Goal: Transaction & Acquisition: Purchase product/service

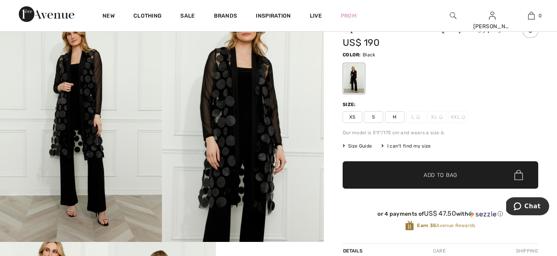
click at [396, 116] on span "M" at bounding box center [395, 117] width 20 height 12
click at [386, 174] on span "✔ Added to Bag Add to Bag" at bounding box center [441, 174] width 196 height 27
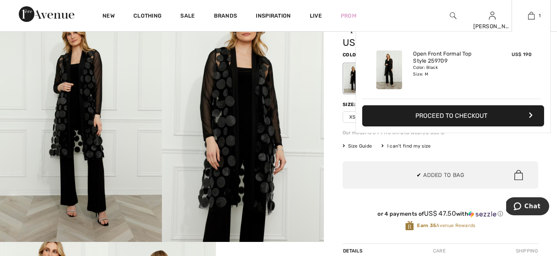
click at [413, 118] on button "Proceed to Checkout" at bounding box center [453, 115] width 182 height 21
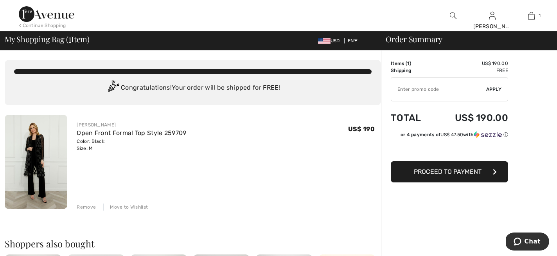
click at [420, 91] on input "TEXT" at bounding box center [438, 88] width 95 height 23
type input "GC005033764"
click at [496, 88] on span "Apply" at bounding box center [494, 89] width 16 height 7
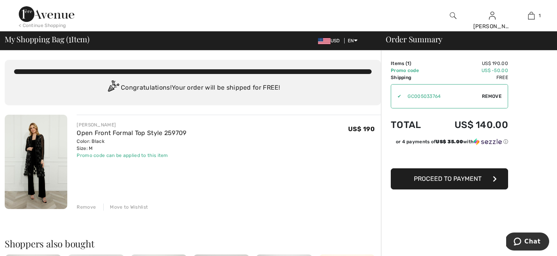
click at [429, 182] on span "Proceed to Payment" at bounding box center [448, 178] width 68 height 7
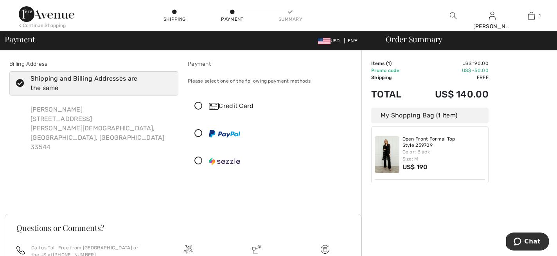
scroll to position [1, 0]
click at [226, 104] on div "Credit Card" at bounding box center [280, 105] width 142 height 9
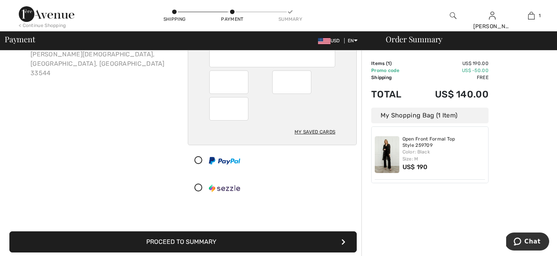
scroll to position [74, 0]
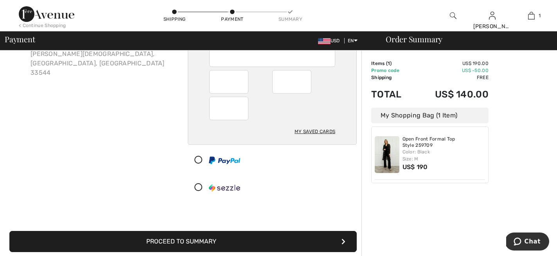
click at [171, 243] on button "Proceed to Summary" at bounding box center [182, 241] width 347 height 21
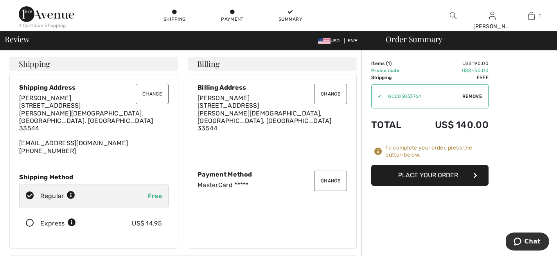
click at [433, 177] on button "Place Your Order" at bounding box center [429, 175] width 117 height 21
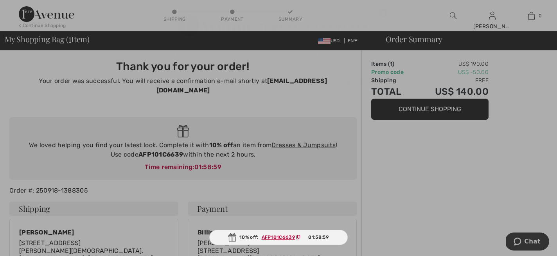
click at [416, 106] on div at bounding box center [278, 128] width 557 height 256
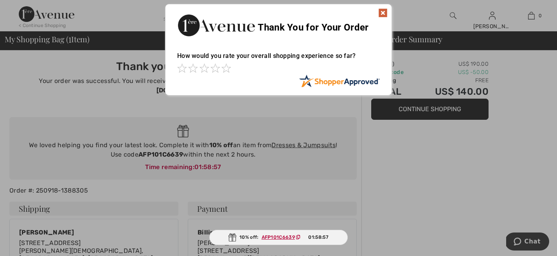
click at [383, 12] on img at bounding box center [382, 12] width 9 height 9
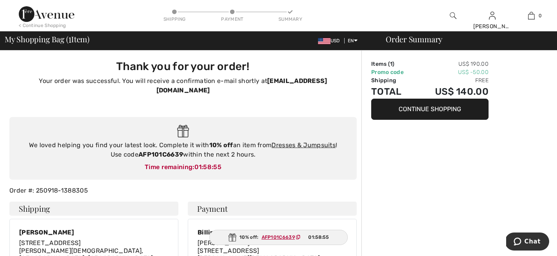
click at [389, 110] on button "Continue Shopping" at bounding box center [429, 109] width 117 height 21
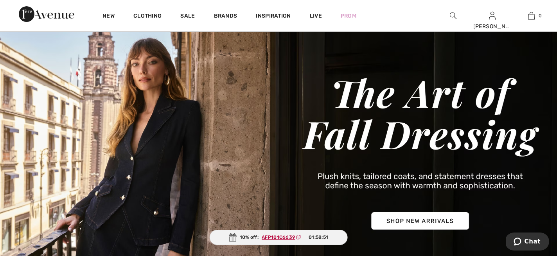
scroll to position [31, 0]
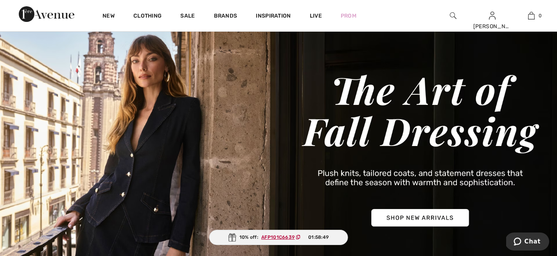
click at [426, 220] on img at bounding box center [278, 149] width 557 height 267
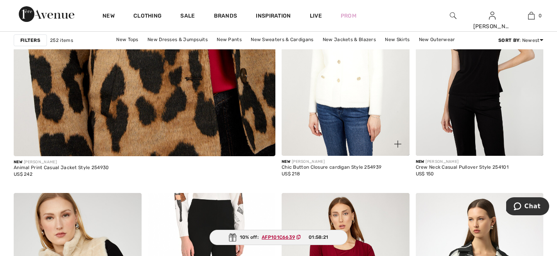
scroll to position [2058, 0]
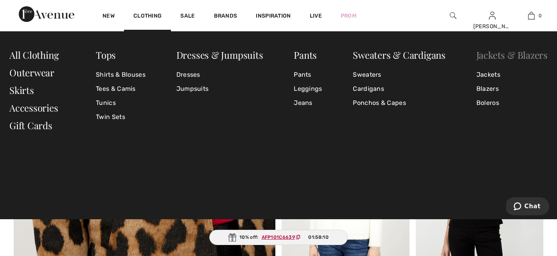
click at [515, 55] on link "Jackets & Blazers" at bounding box center [511, 55] width 71 height 13
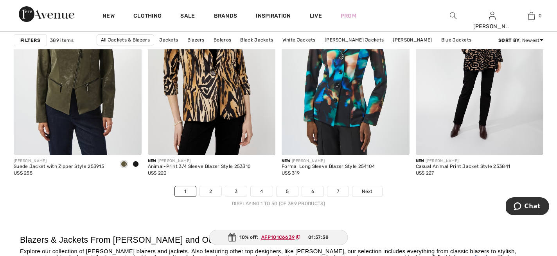
scroll to position [3420, 0]
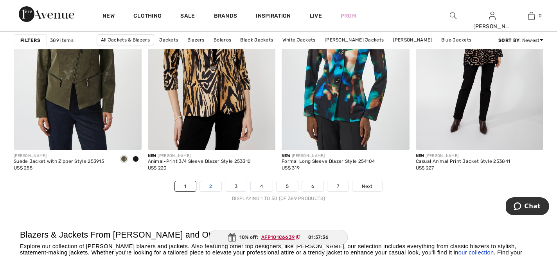
click at [212, 189] on link "2" at bounding box center [211, 186] width 22 height 10
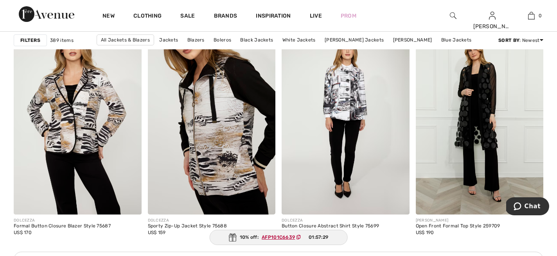
scroll to position [783, 0]
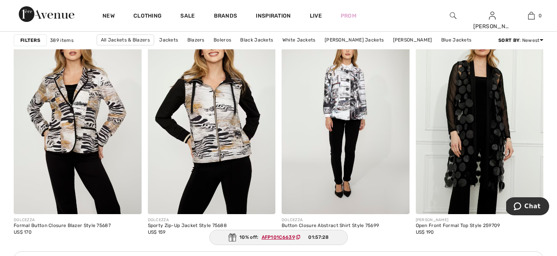
click at [471, 122] on img at bounding box center [480, 118] width 128 height 192
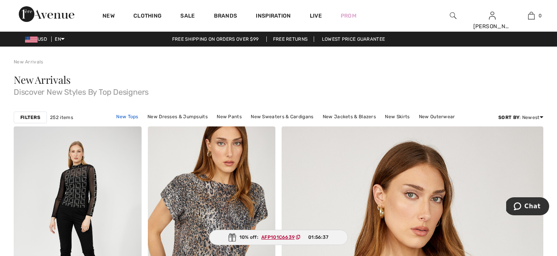
click at [124, 112] on link "New Tops" at bounding box center [127, 116] width 30 height 10
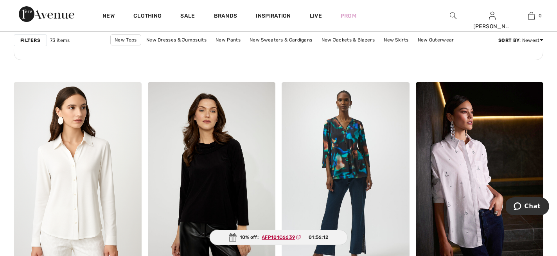
scroll to position [2842, 0]
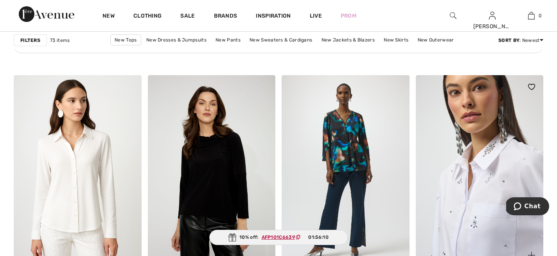
click at [453, 163] on img at bounding box center [480, 171] width 128 height 192
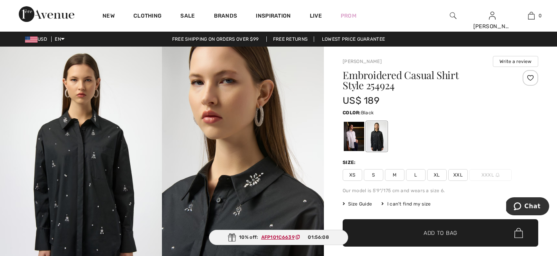
click at [414, 173] on span "L" at bounding box center [416, 175] width 20 height 12
click at [349, 142] on div at bounding box center [354, 136] width 20 height 29
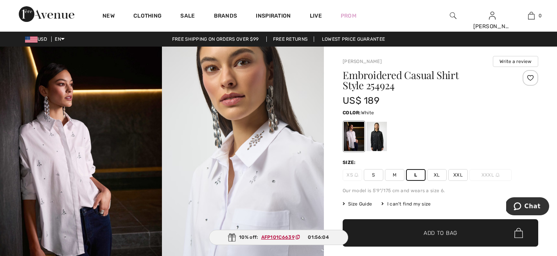
click at [388, 228] on span "✔ Added to Bag Add to Bag" at bounding box center [441, 232] width 196 height 27
